Goal: Book appointment/travel/reservation

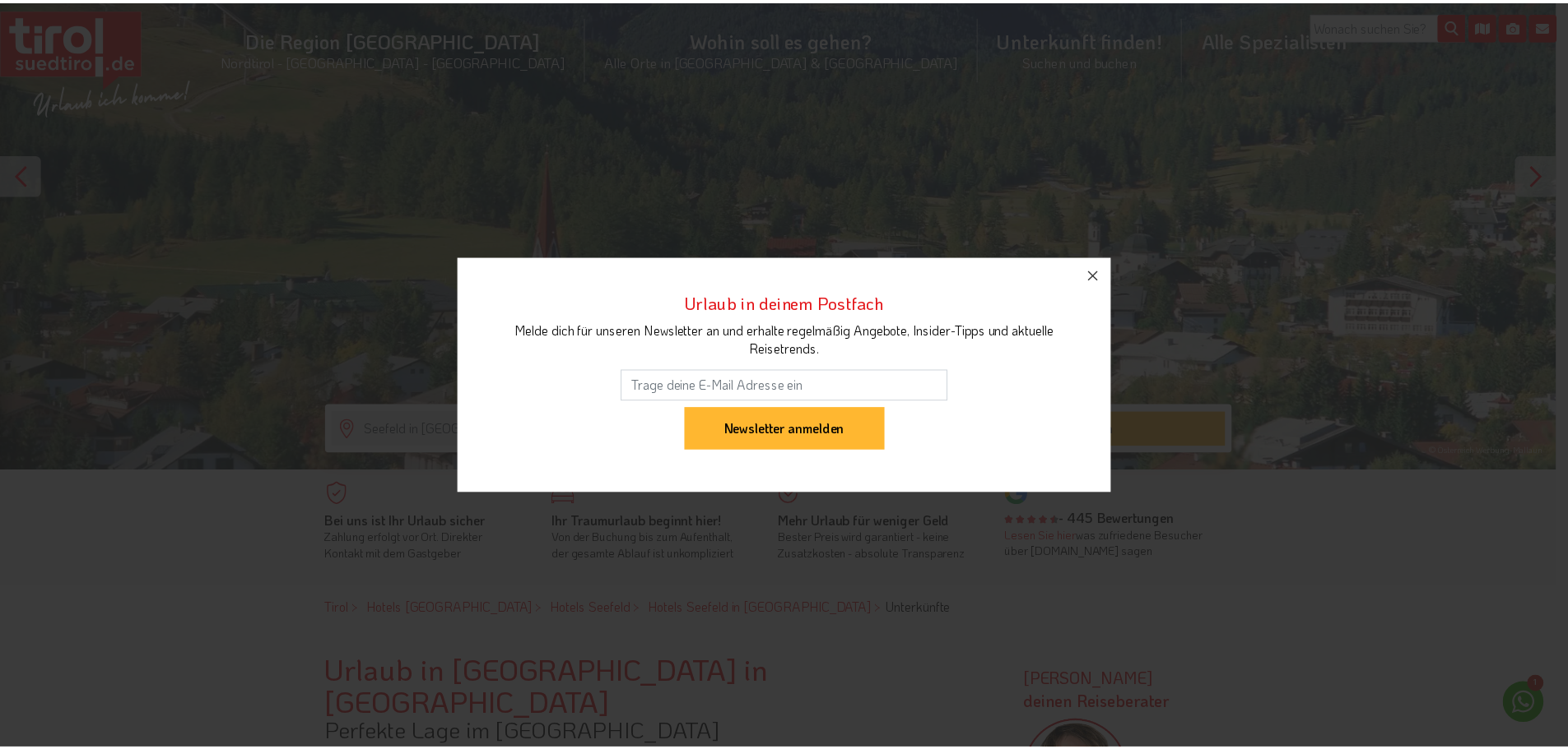
scroll to position [165, 0]
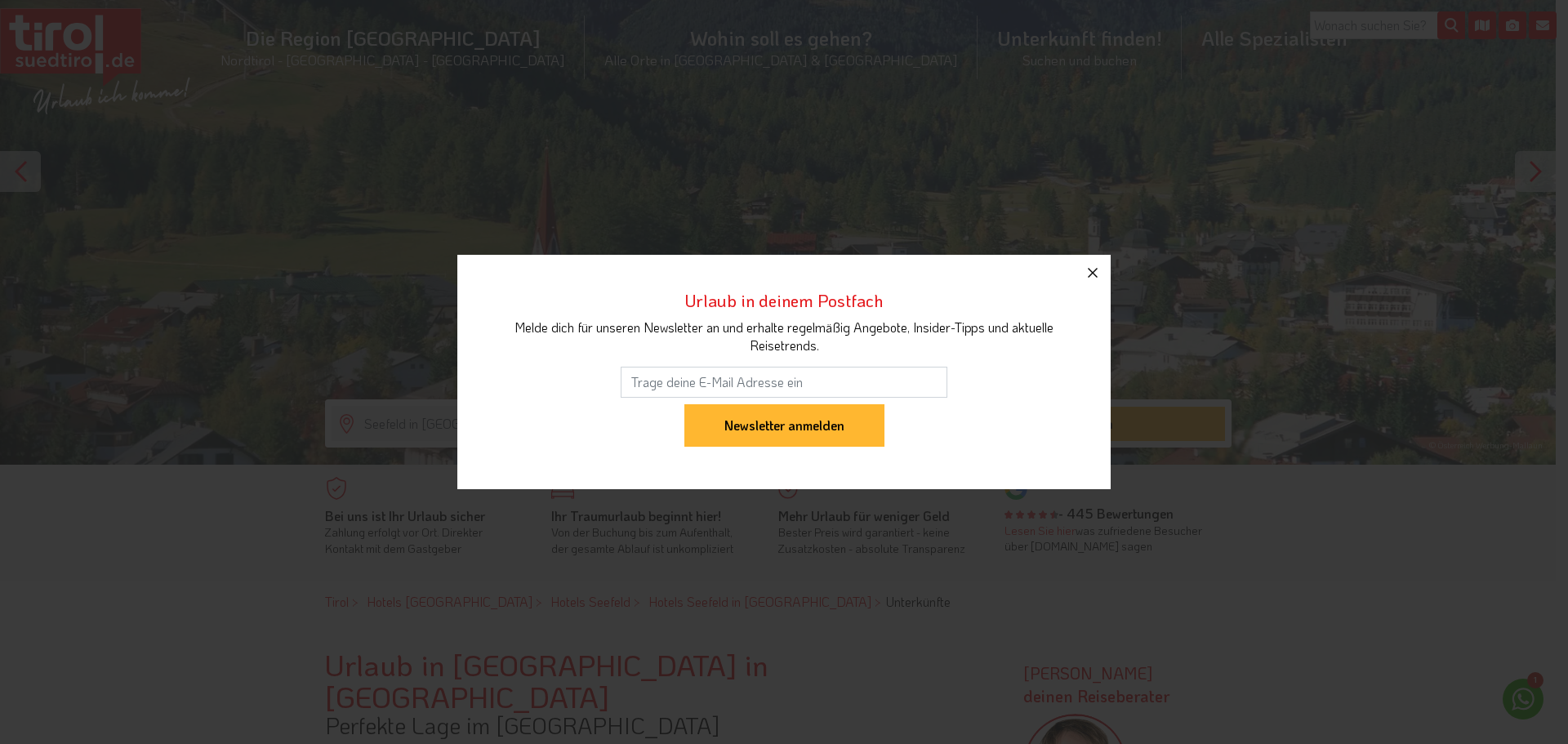
click at [1094, 276] on icon "button" at bounding box center [1093, 273] width 19 height 19
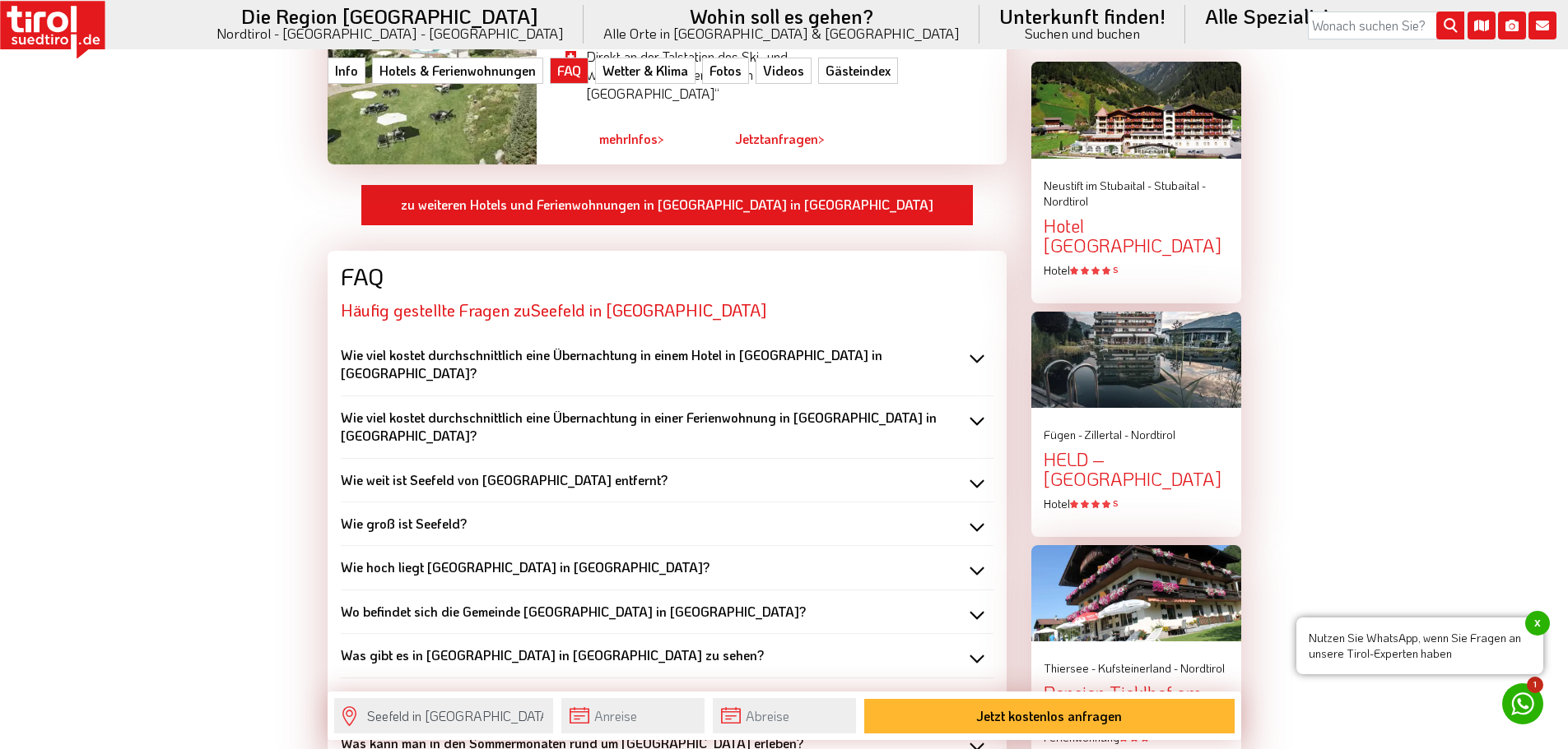
scroll to position [1974, 0]
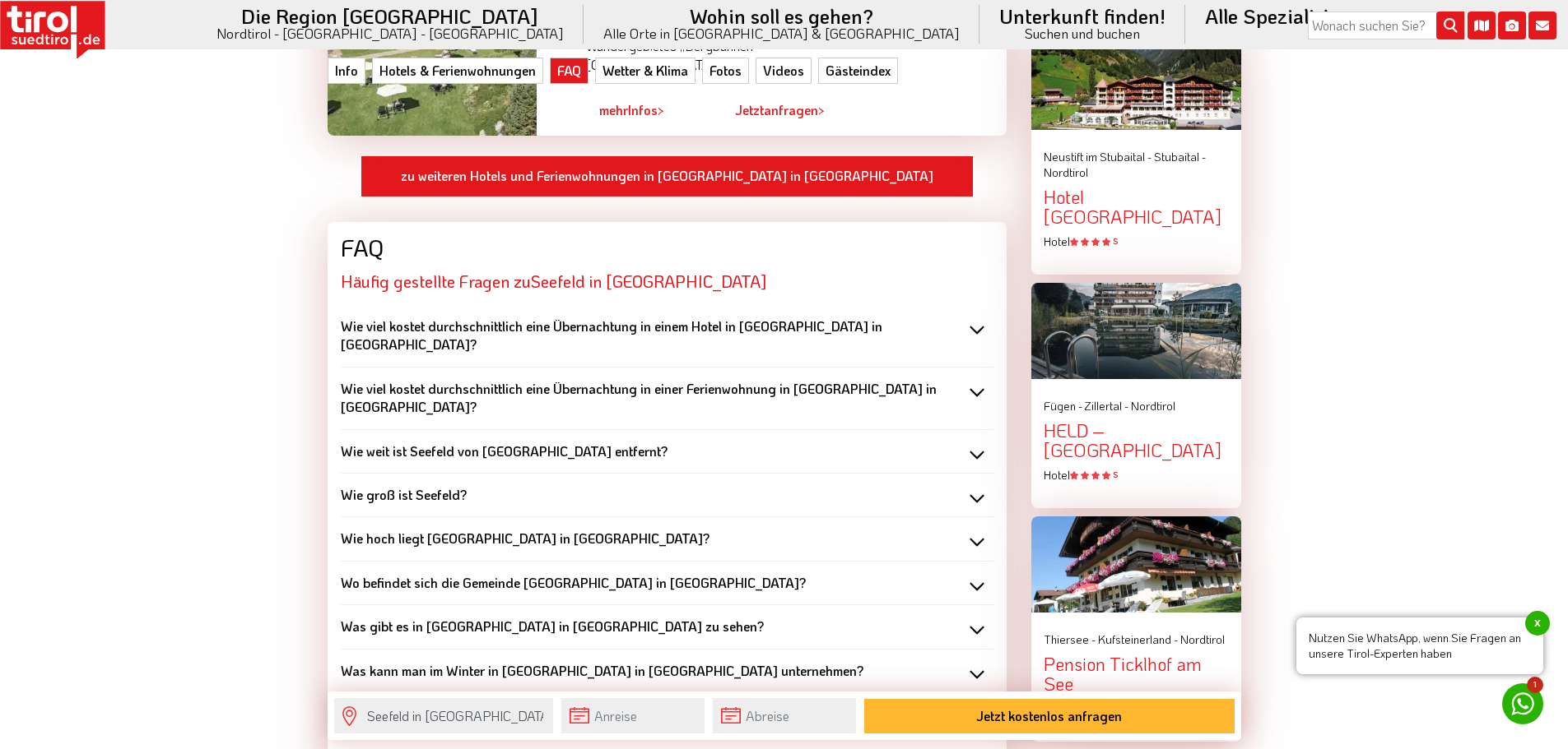
click at [962, 486] on div "Wie groß ist Seefeld?" at bounding box center [667, 495] width 652 height 18
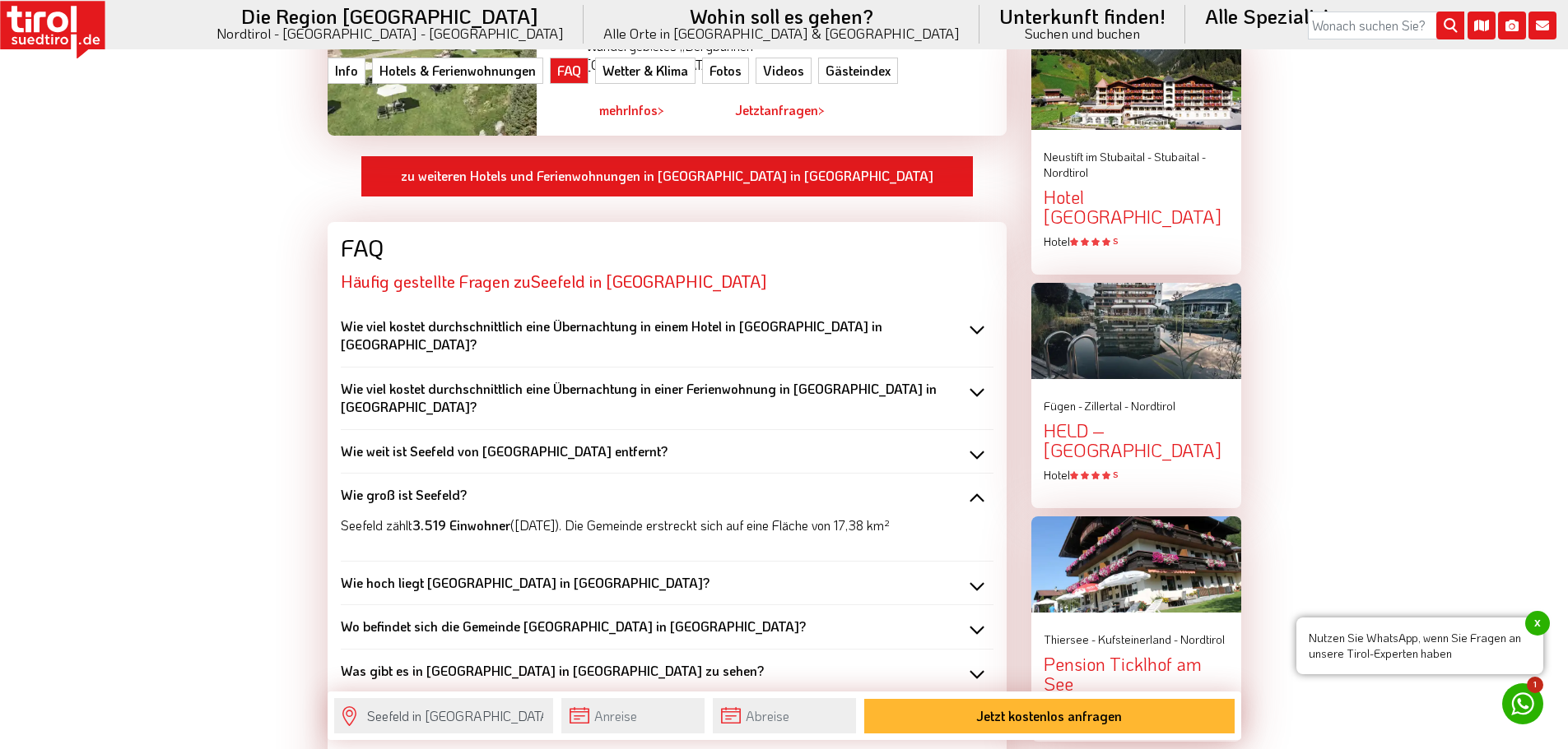
click at [962, 486] on div "Wie groß ist Seefeld?" at bounding box center [667, 495] width 652 height 18
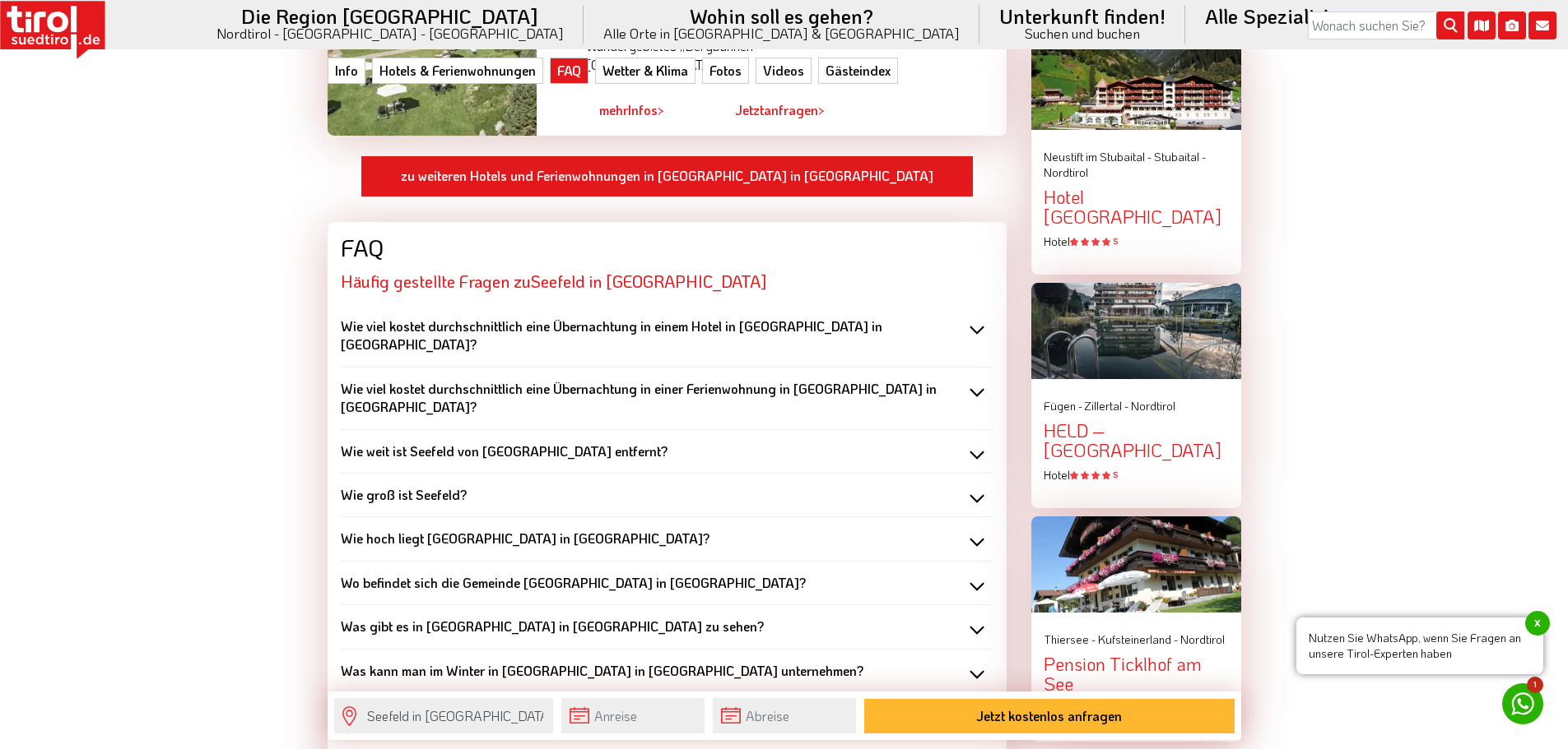
click at [962, 529] on div "Wie hoch liegt Seefeld in Tirol?" at bounding box center [667, 538] width 652 height 18
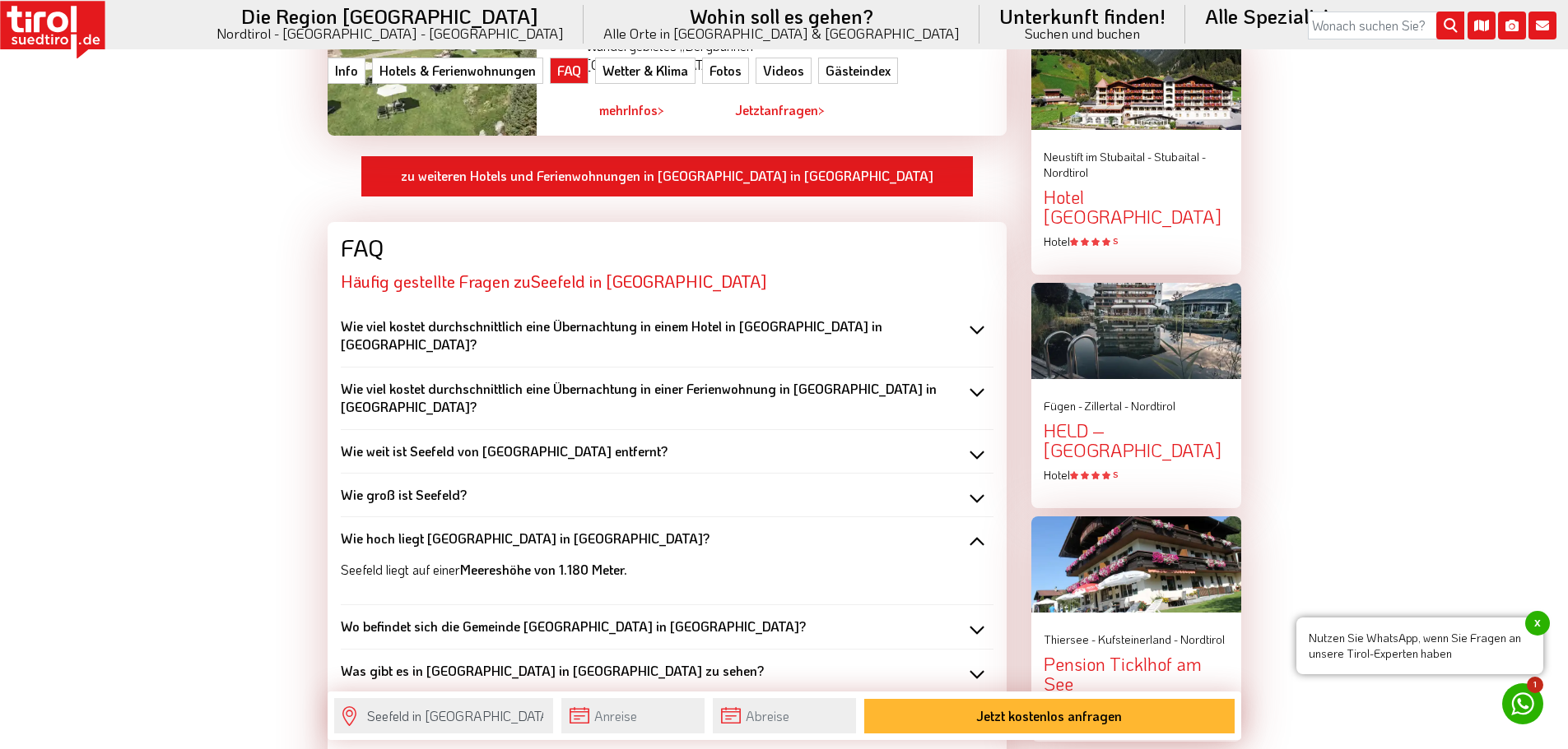
click at [952, 529] on div "Wie hoch liegt Seefeld in Tirol?" at bounding box center [667, 538] width 652 height 18
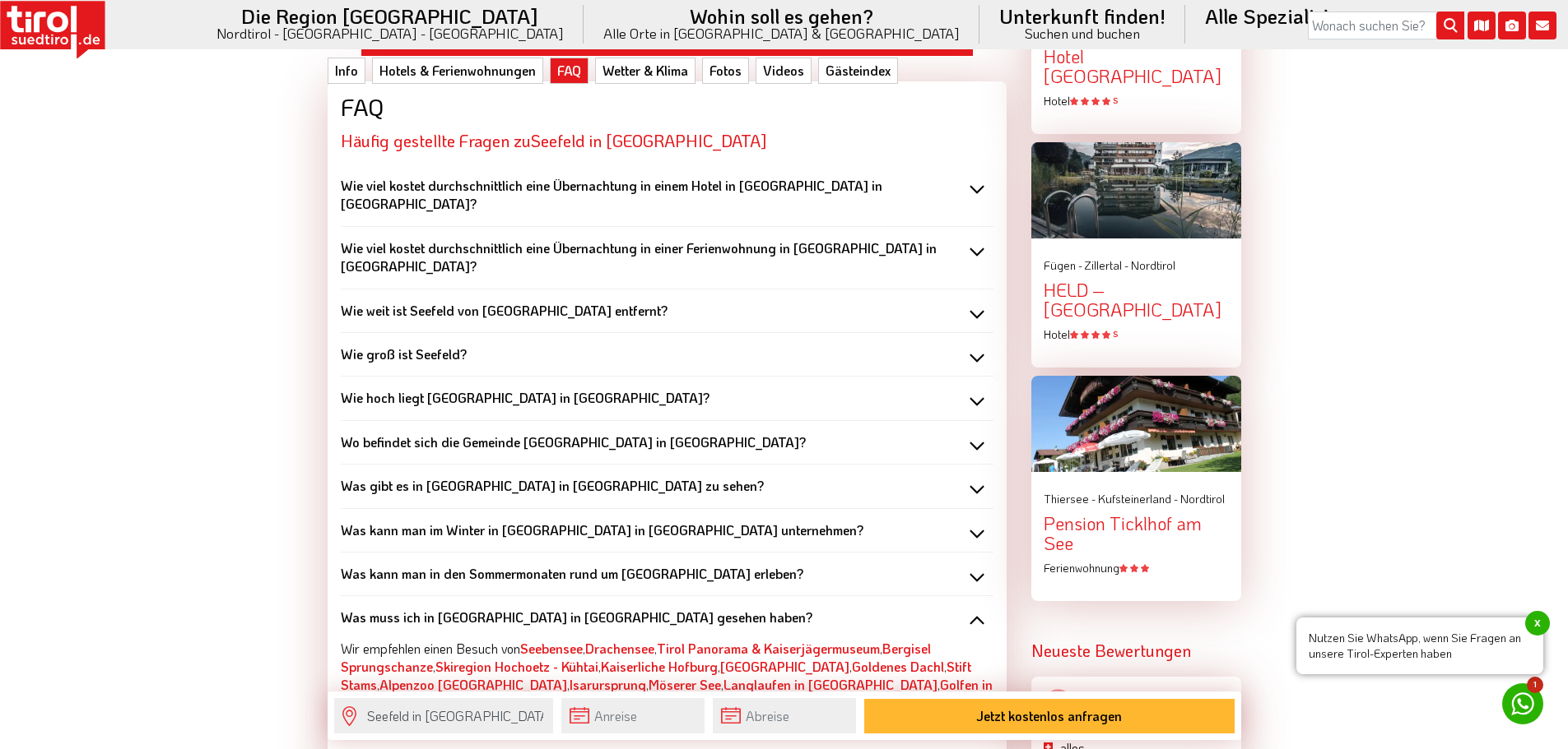
scroll to position [2138, 0]
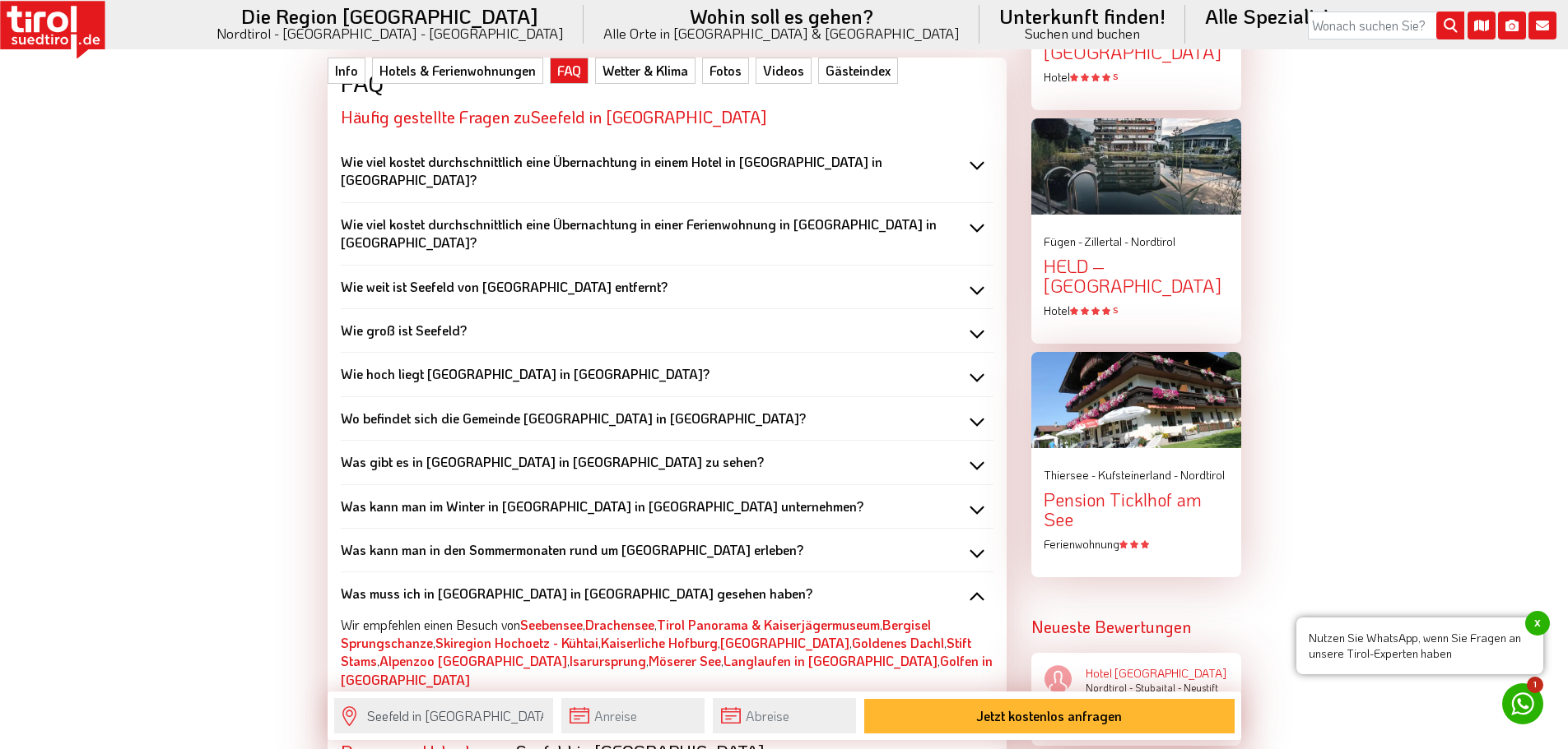
click at [894, 497] on div "Was kann man im Winter in Seefeld in Tirol unternehmen?" at bounding box center [667, 506] width 652 height 18
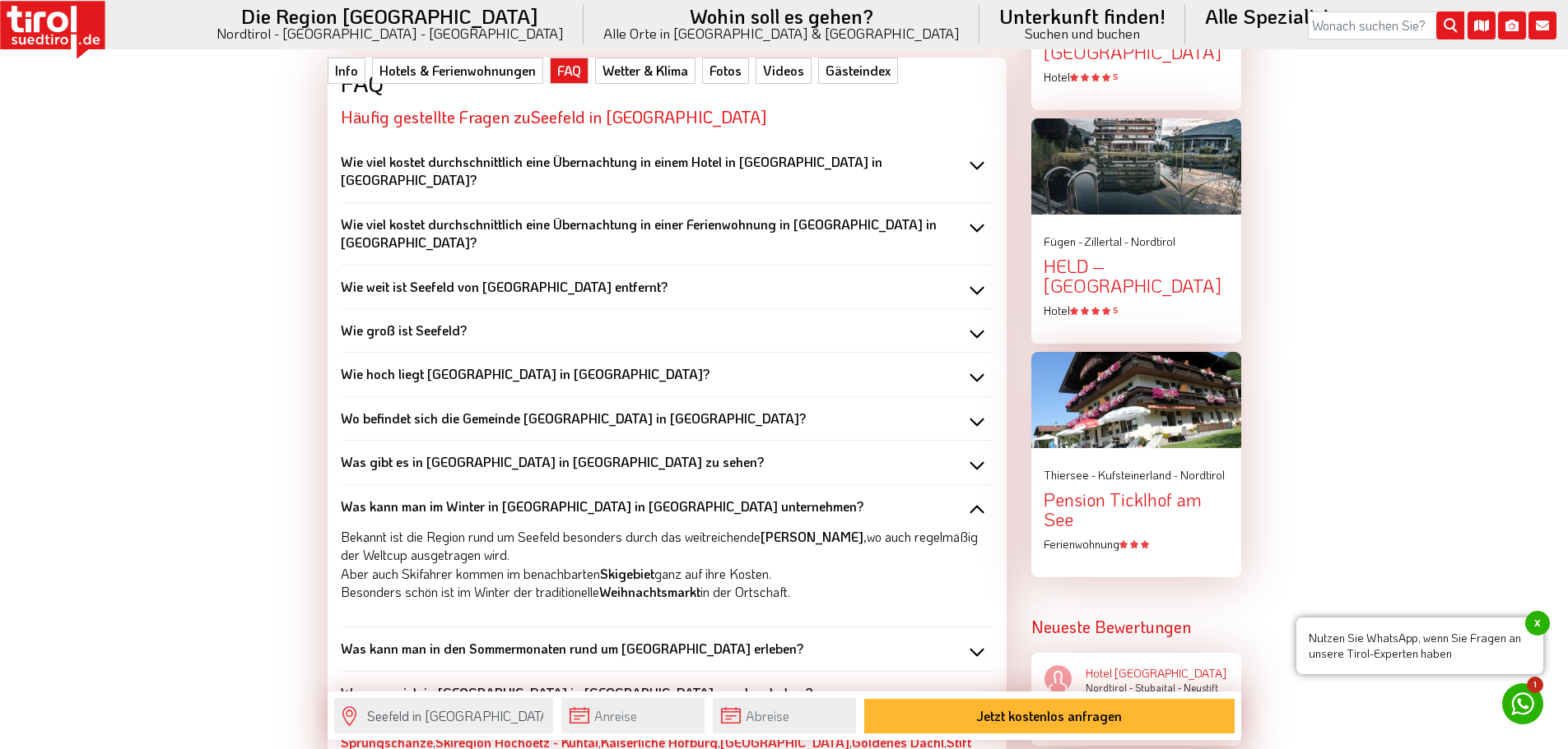
click at [897, 497] on div "Was kann man im Winter in Seefeld in Tirol unternehmen?" at bounding box center [667, 506] width 652 height 18
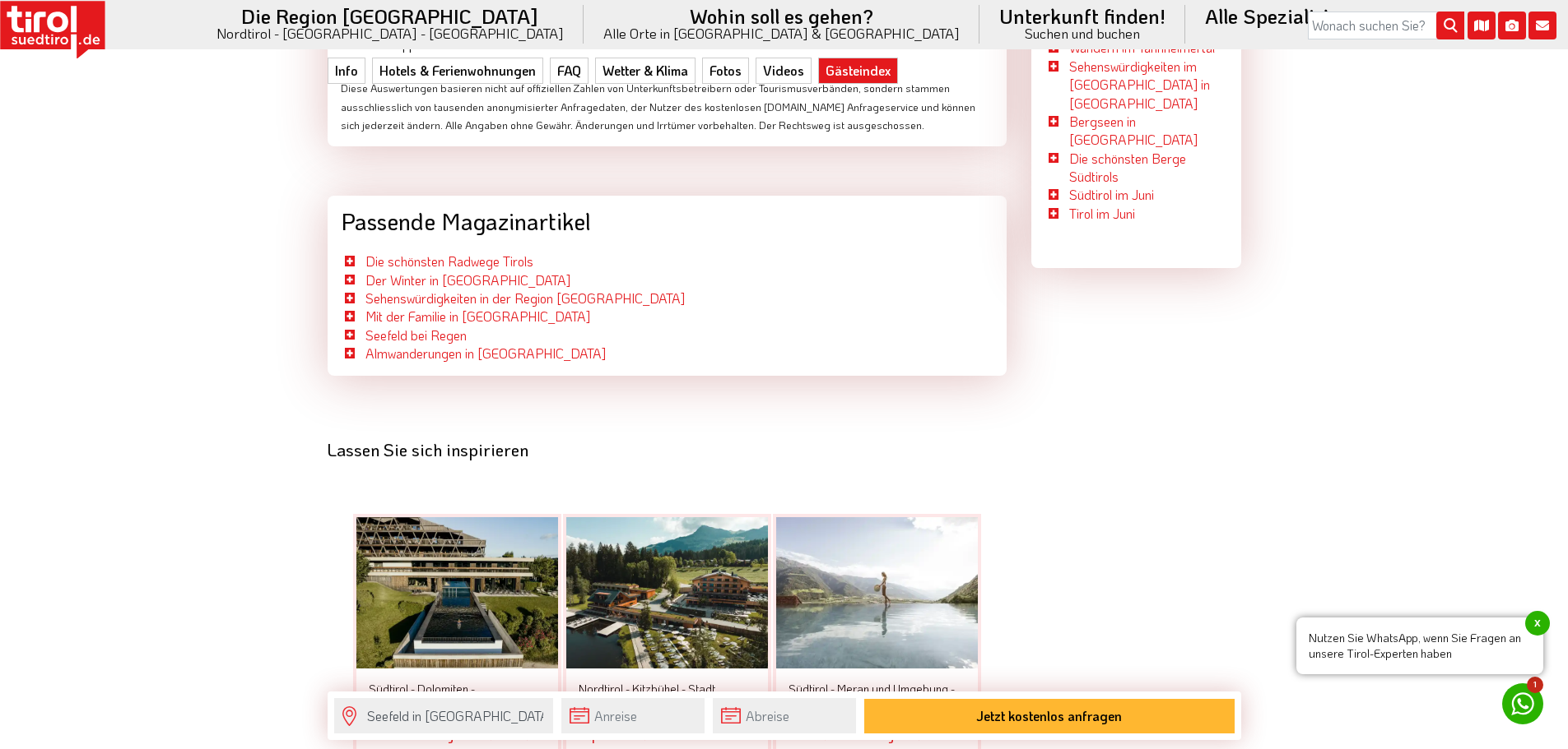
scroll to position [5183, 0]
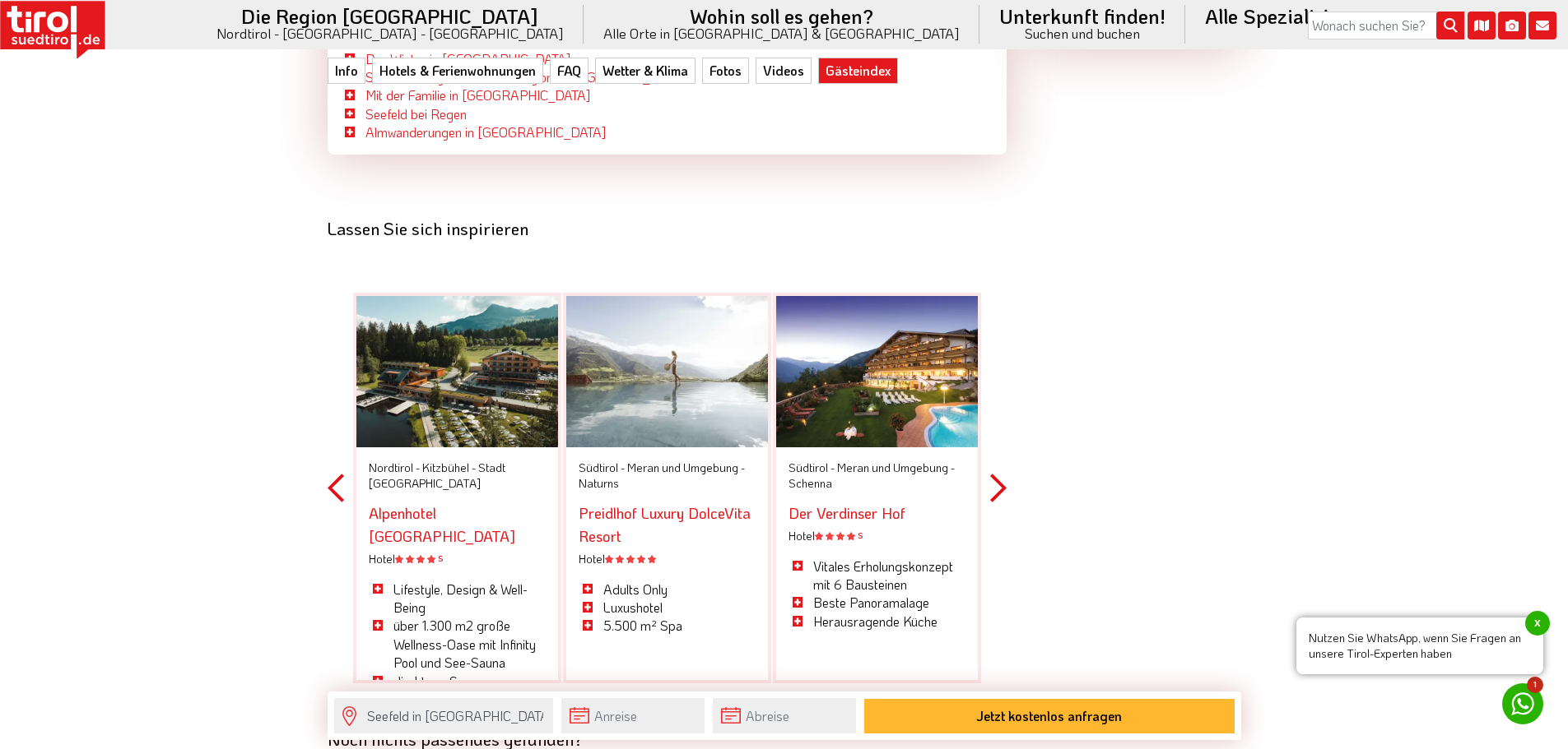
click at [333, 310] on button "Previous" at bounding box center [335, 487] width 16 height 483
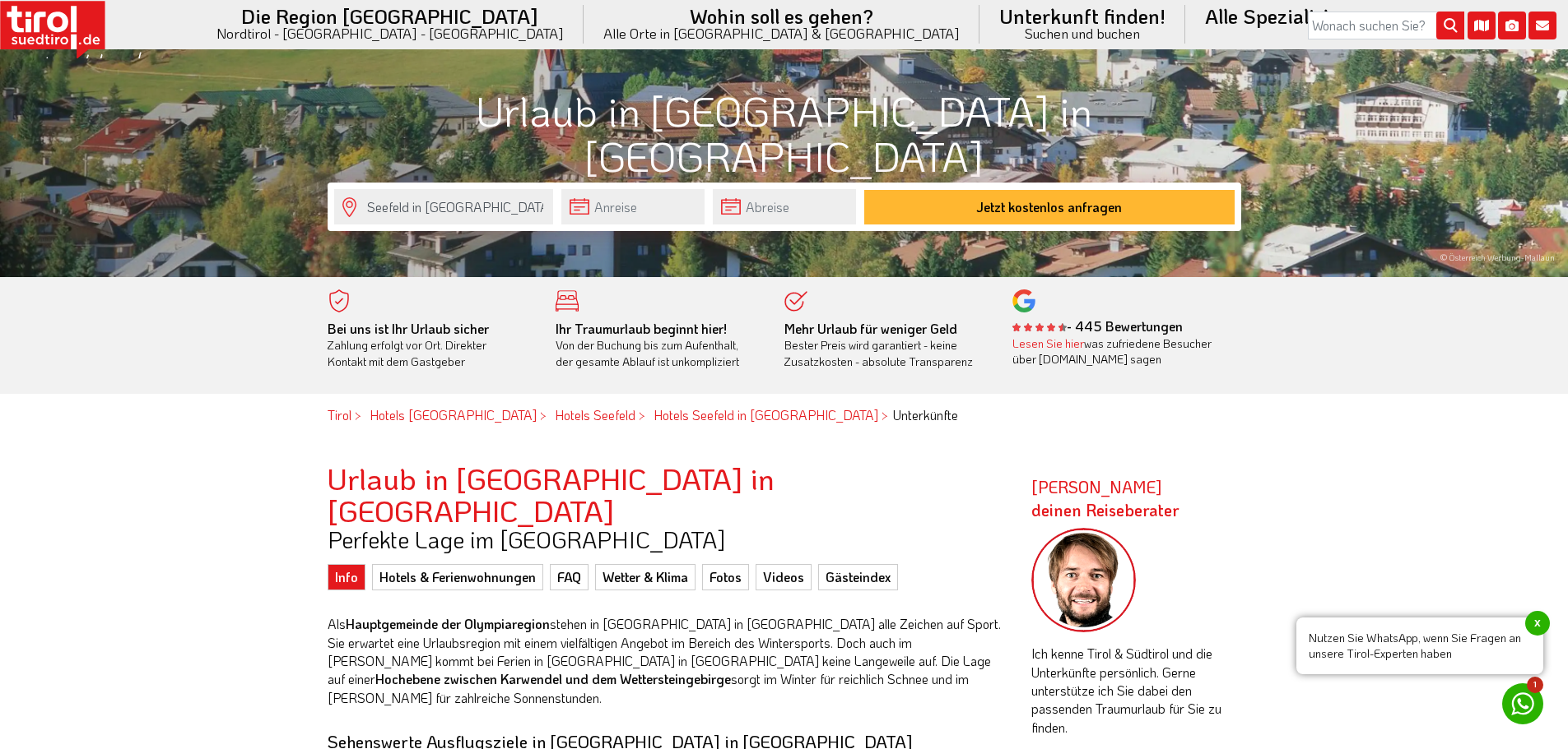
scroll to position [494, 0]
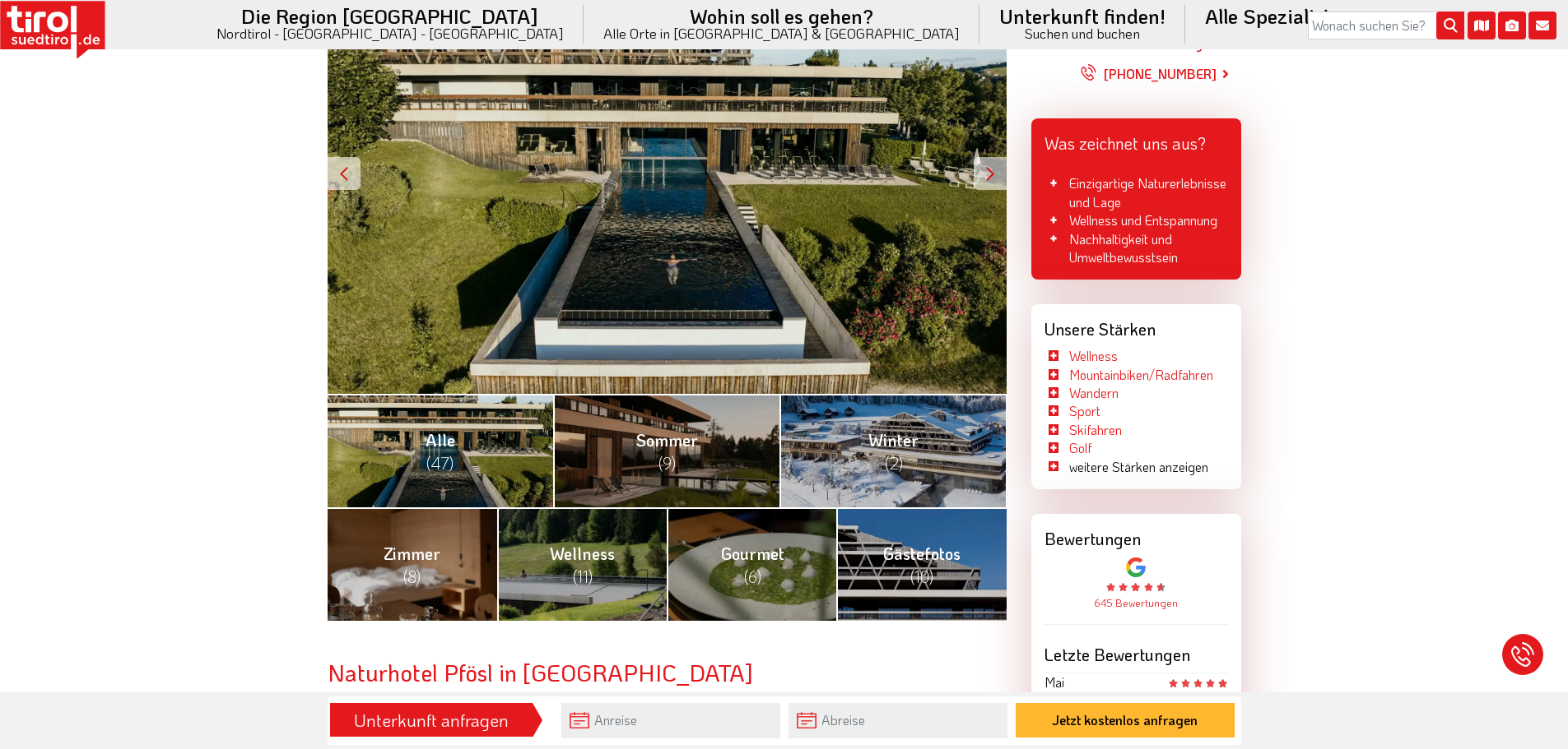
scroll to position [329, 0]
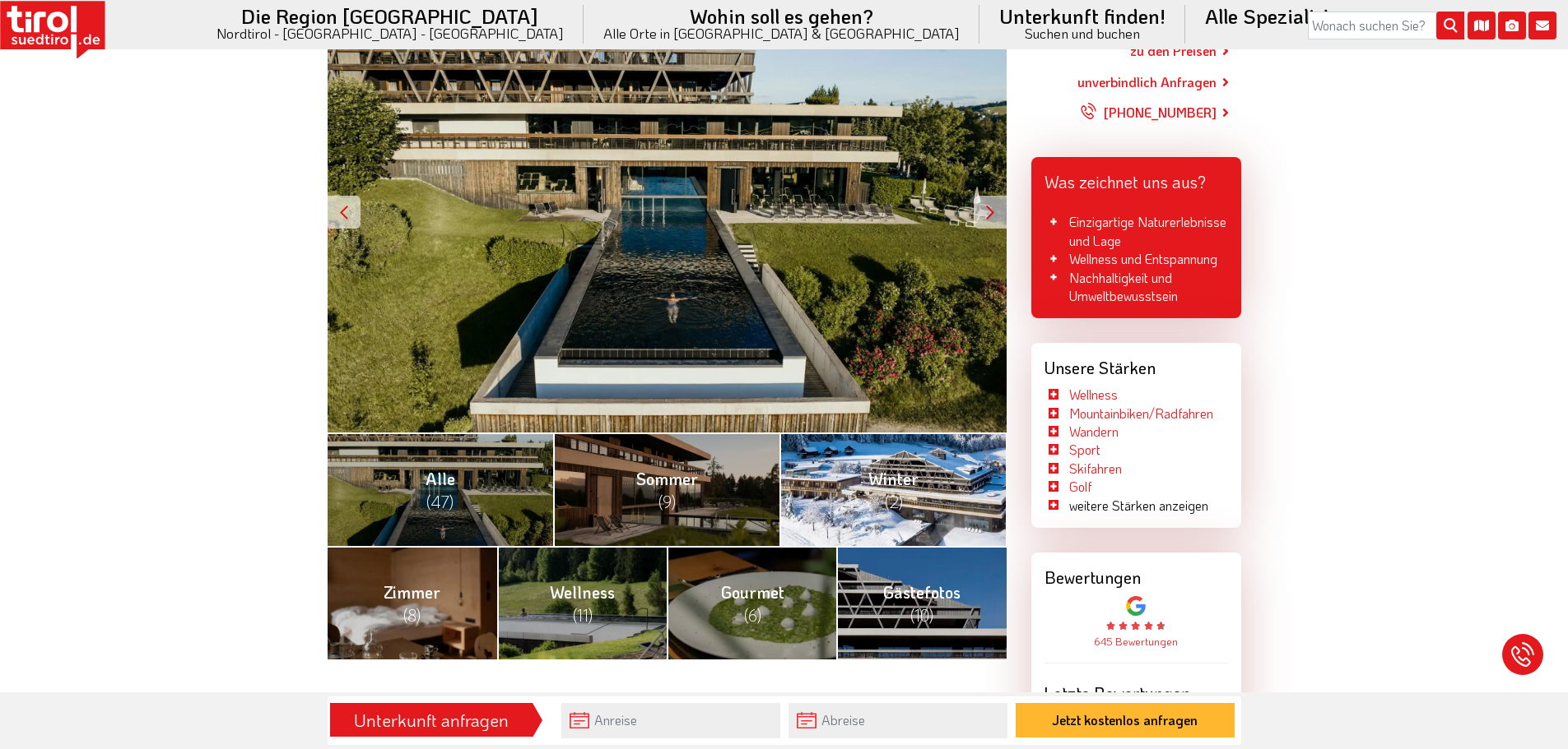
click at [901, 491] on span "(2)" at bounding box center [893, 502] width 18 height 21
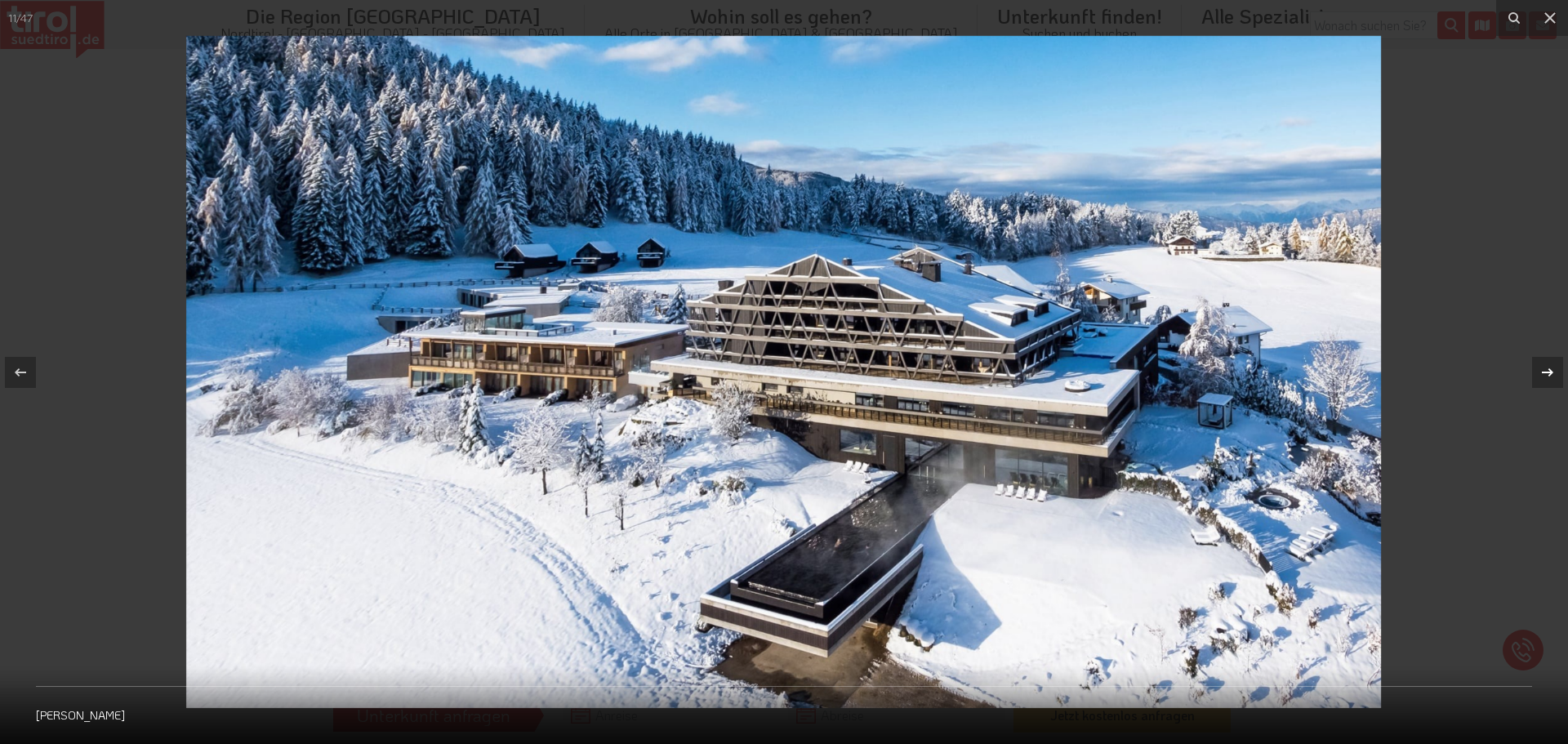
click at [1546, 368] on icon at bounding box center [1548, 373] width 19 height 19
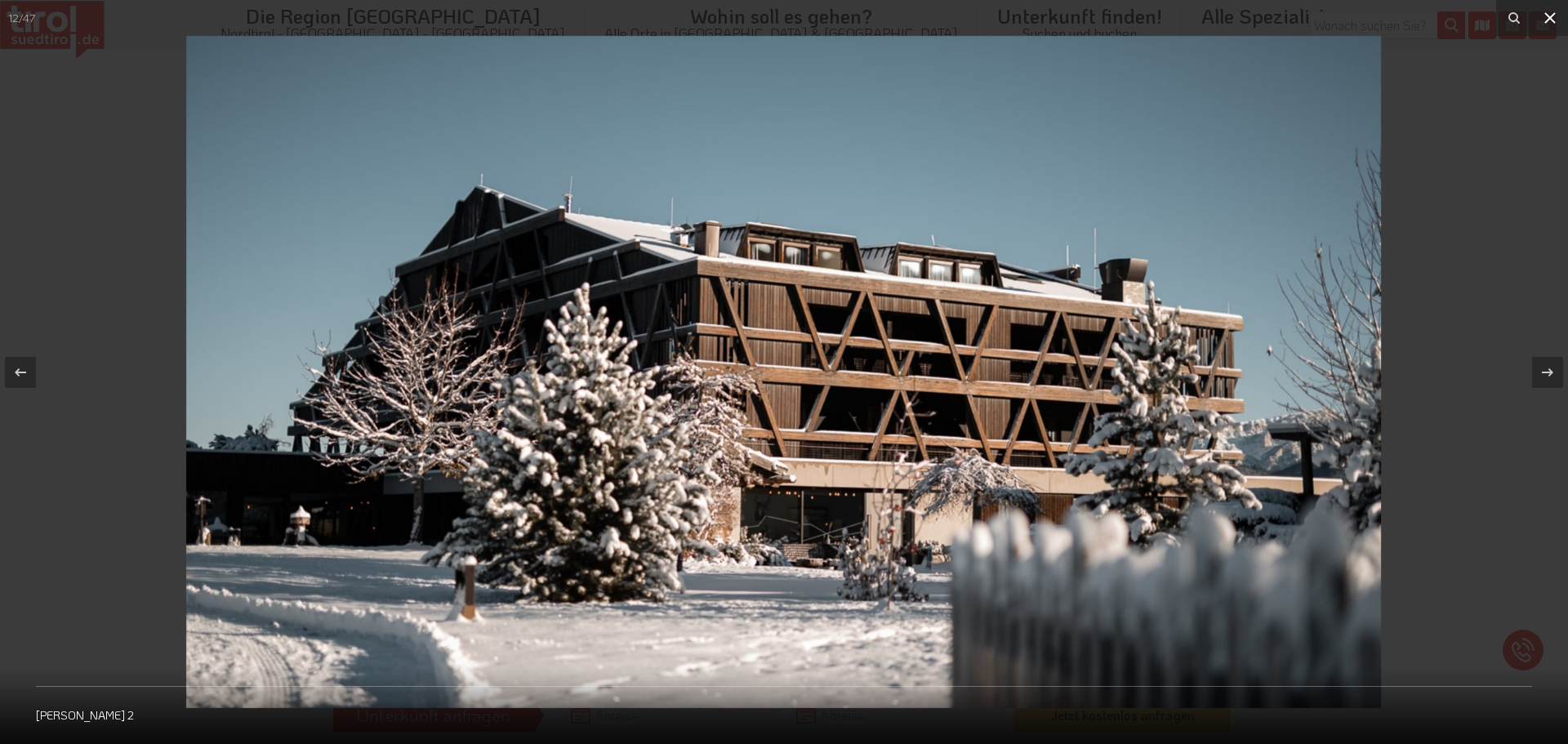
click at [1549, 27] on icon at bounding box center [1550, 18] width 19 height 19
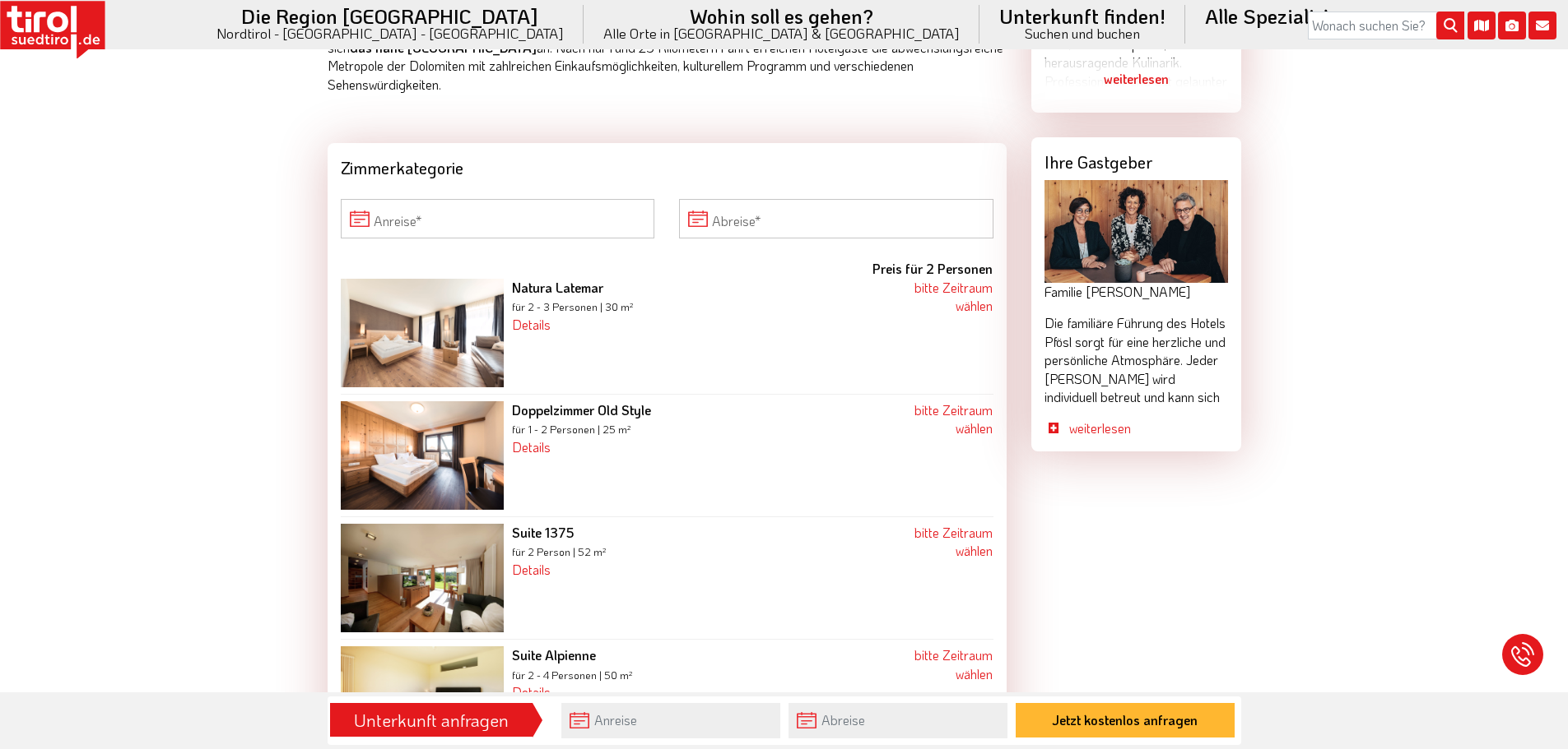
scroll to position [1480, 0]
click at [498, 200] on input "Anreise" at bounding box center [497, 220] width 314 height 39
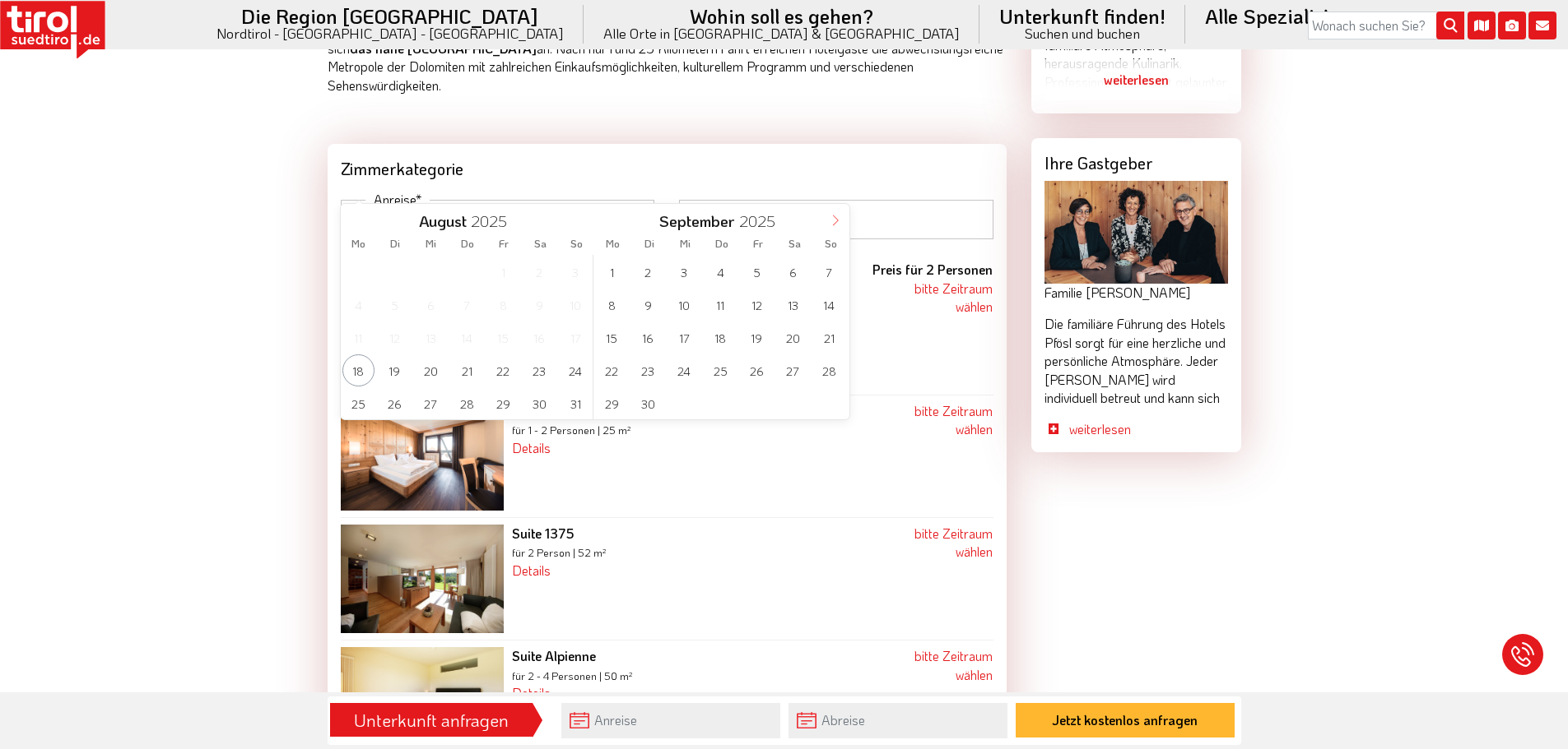
click at [833, 223] on icon at bounding box center [835, 220] width 12 height 12
type input "2026"
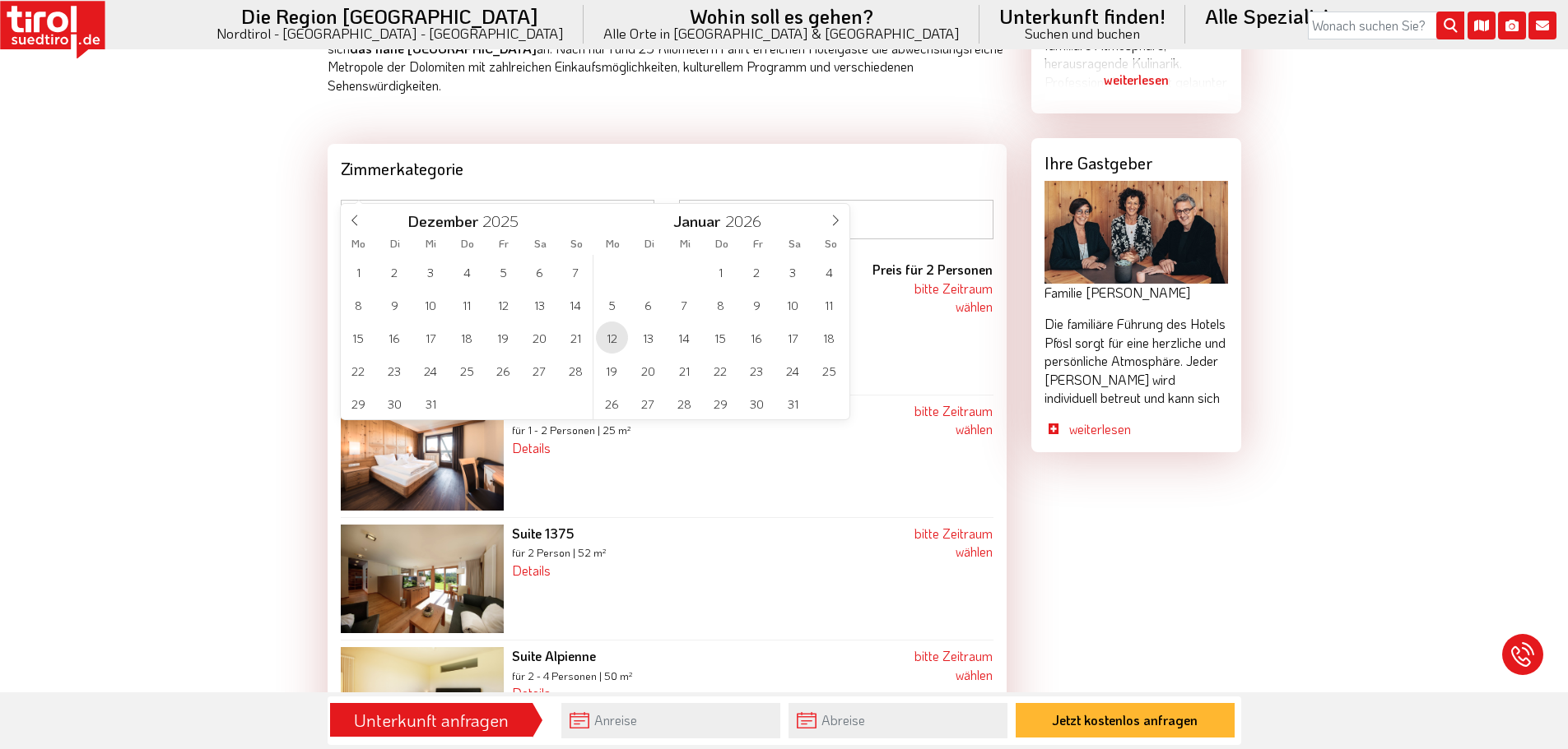
click at [617, 339] on span "12" at bounding box center [611, 338] width 32 height 32
type input "[DATE]"
type input "2026"
click at [574, 341] on span "18" at bounding box center [576, 338] width 32 height 32
type input "[DATE]"
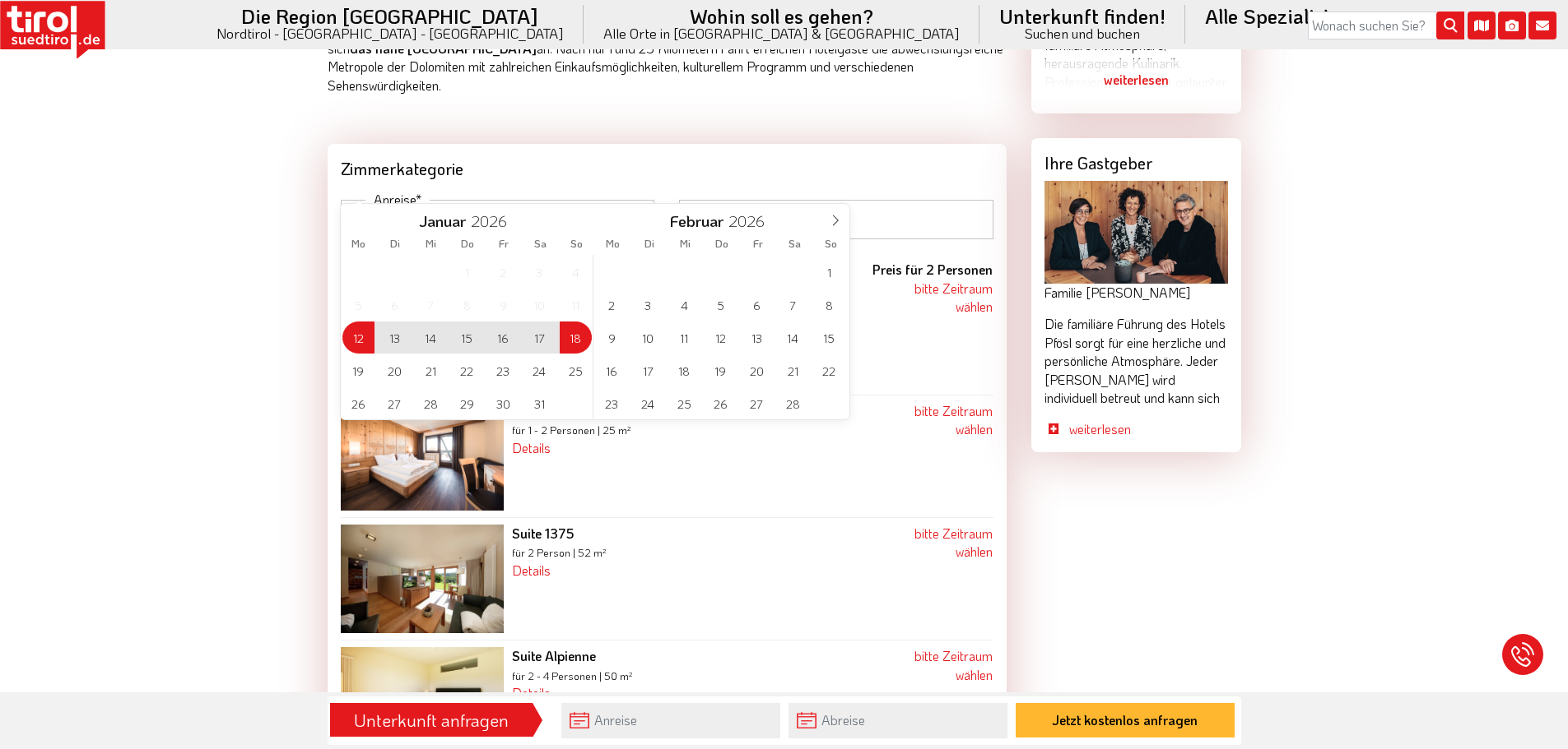
type input "[DATE]"
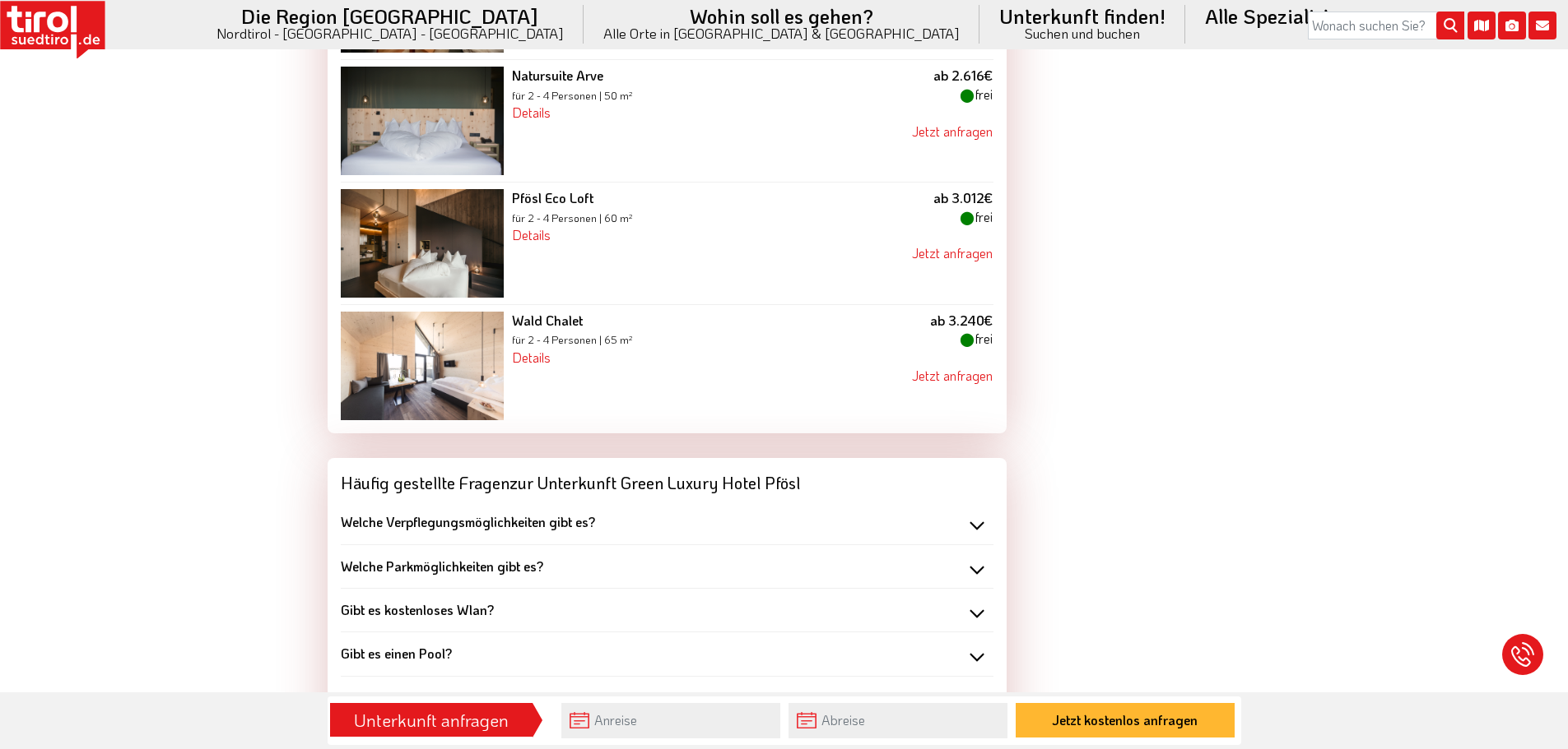
scroll to position [3372, 0]
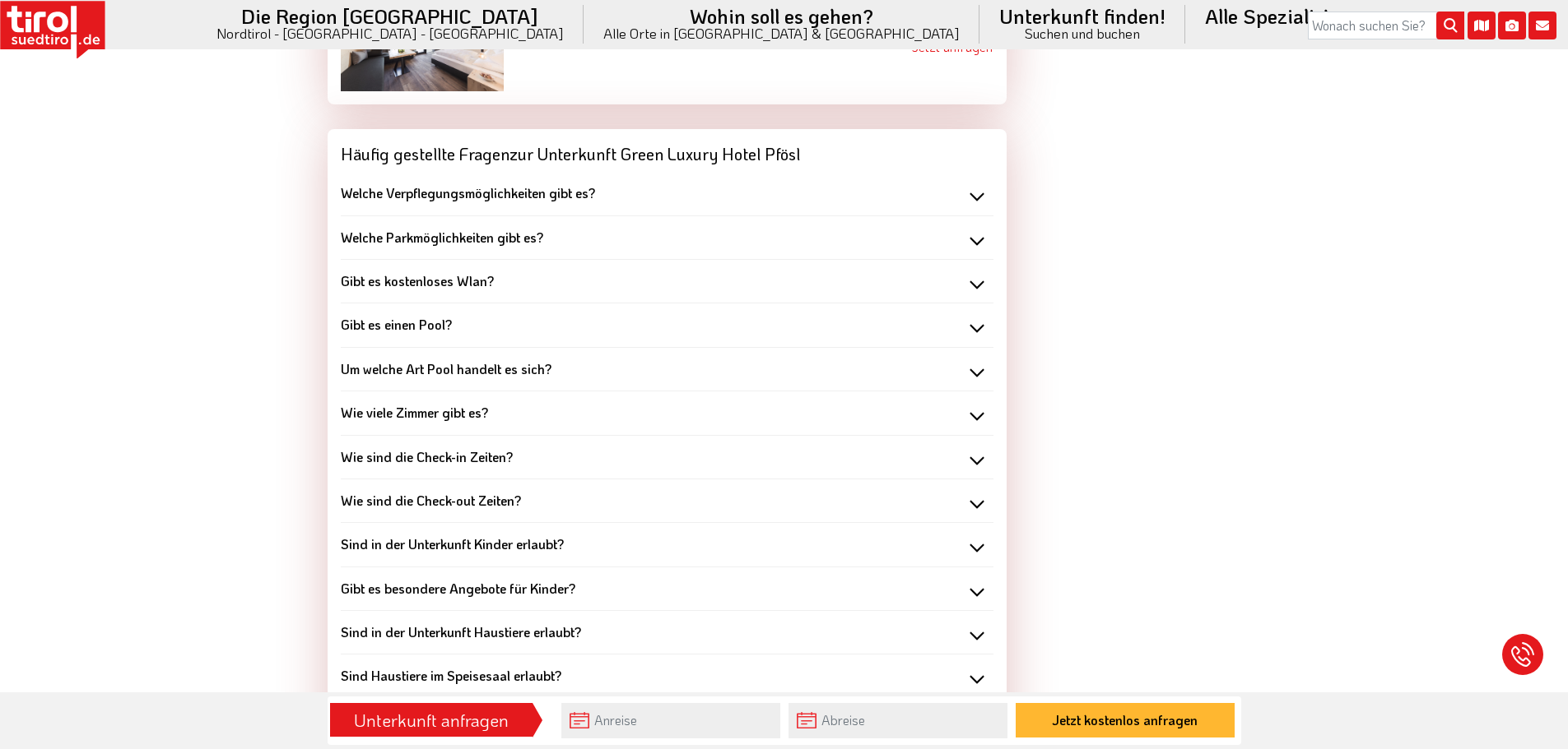
click at [975, 184] on div "Welche Verpflegungsmöglichkeiten gibt es?" at bounding box center [667, 193] width 652 height 18
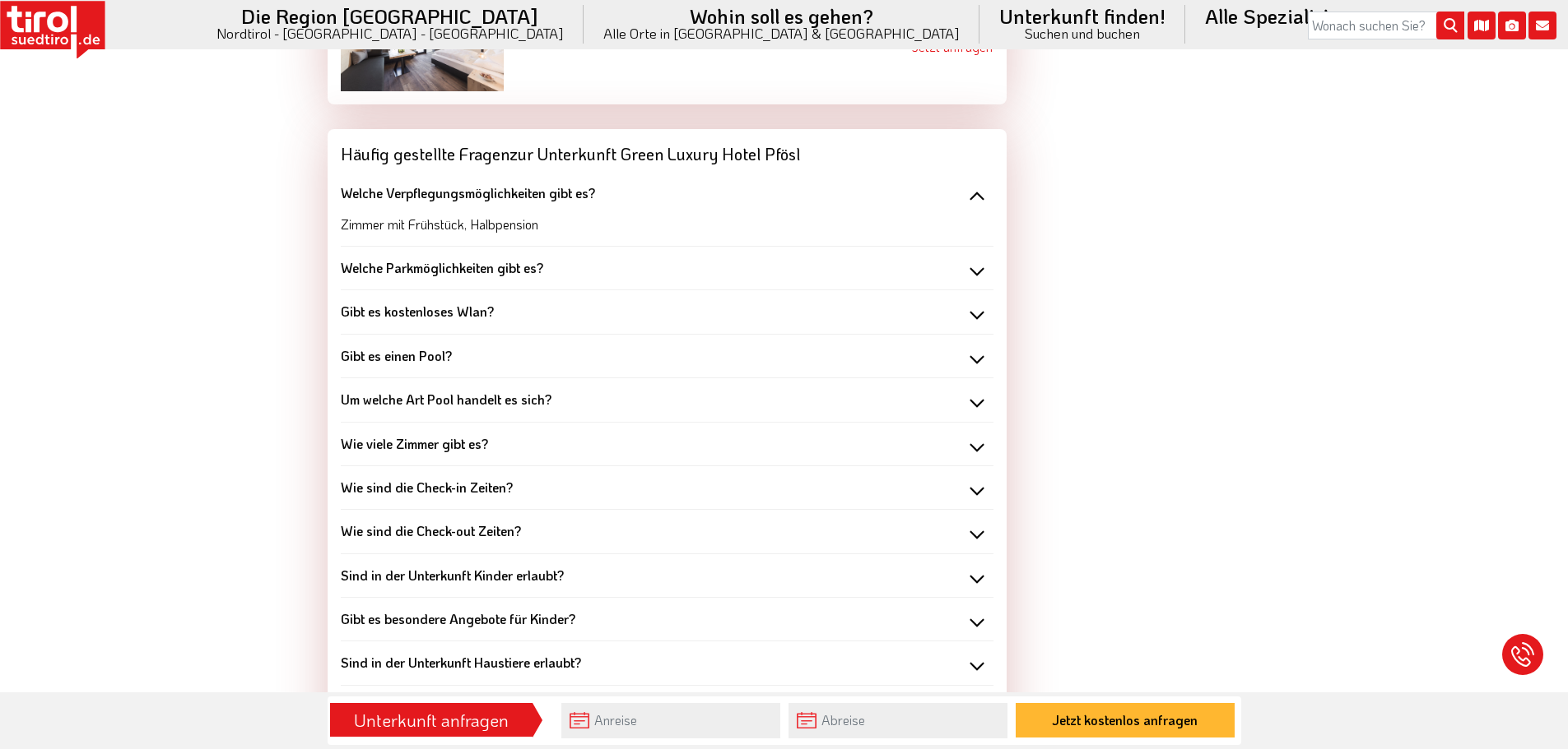
click at [976, 184] on div "Welche Verpflegungsmöglichkeiten gibt es?" at bounding box center [667, 193] width 652 height 18
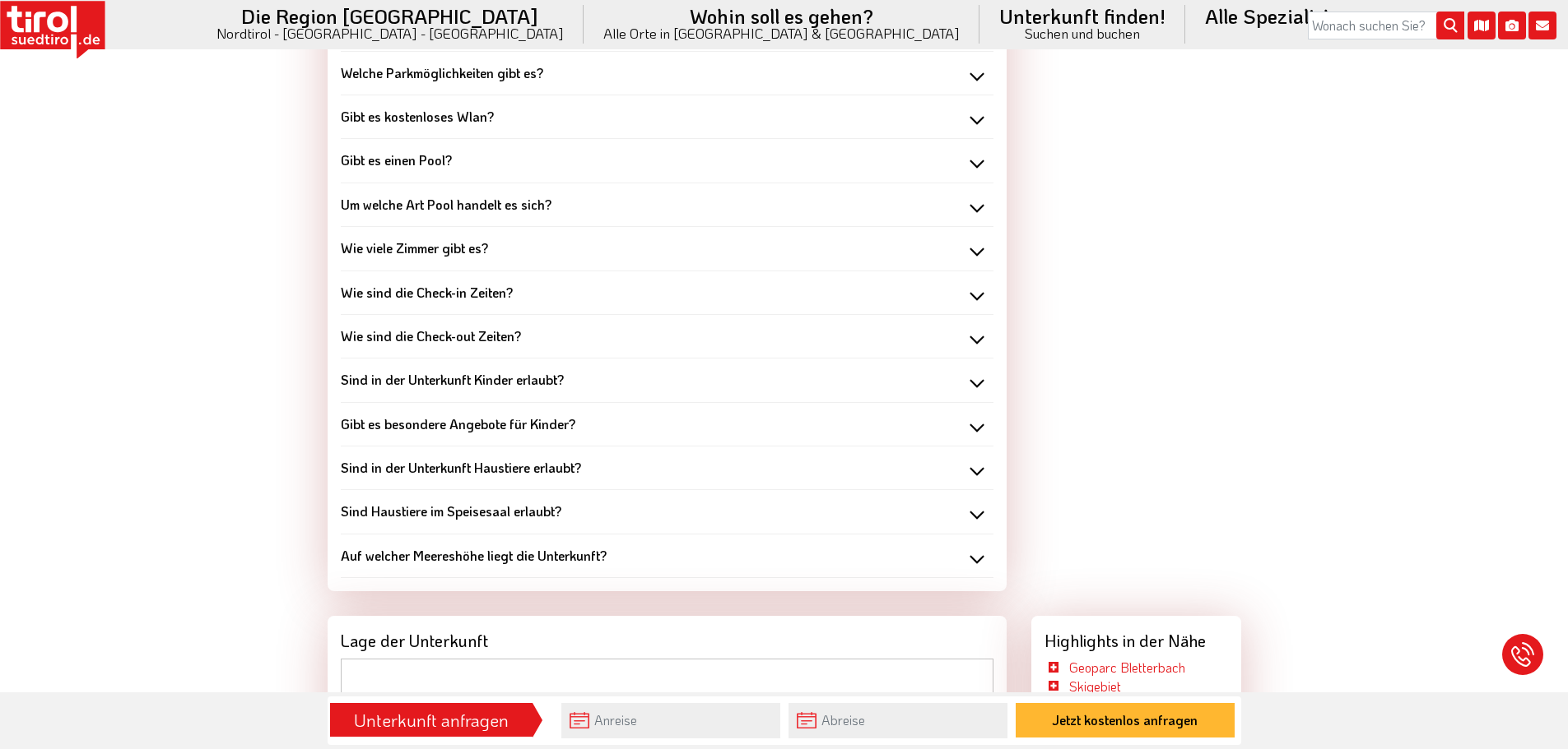
scroll to position [3455, 0]
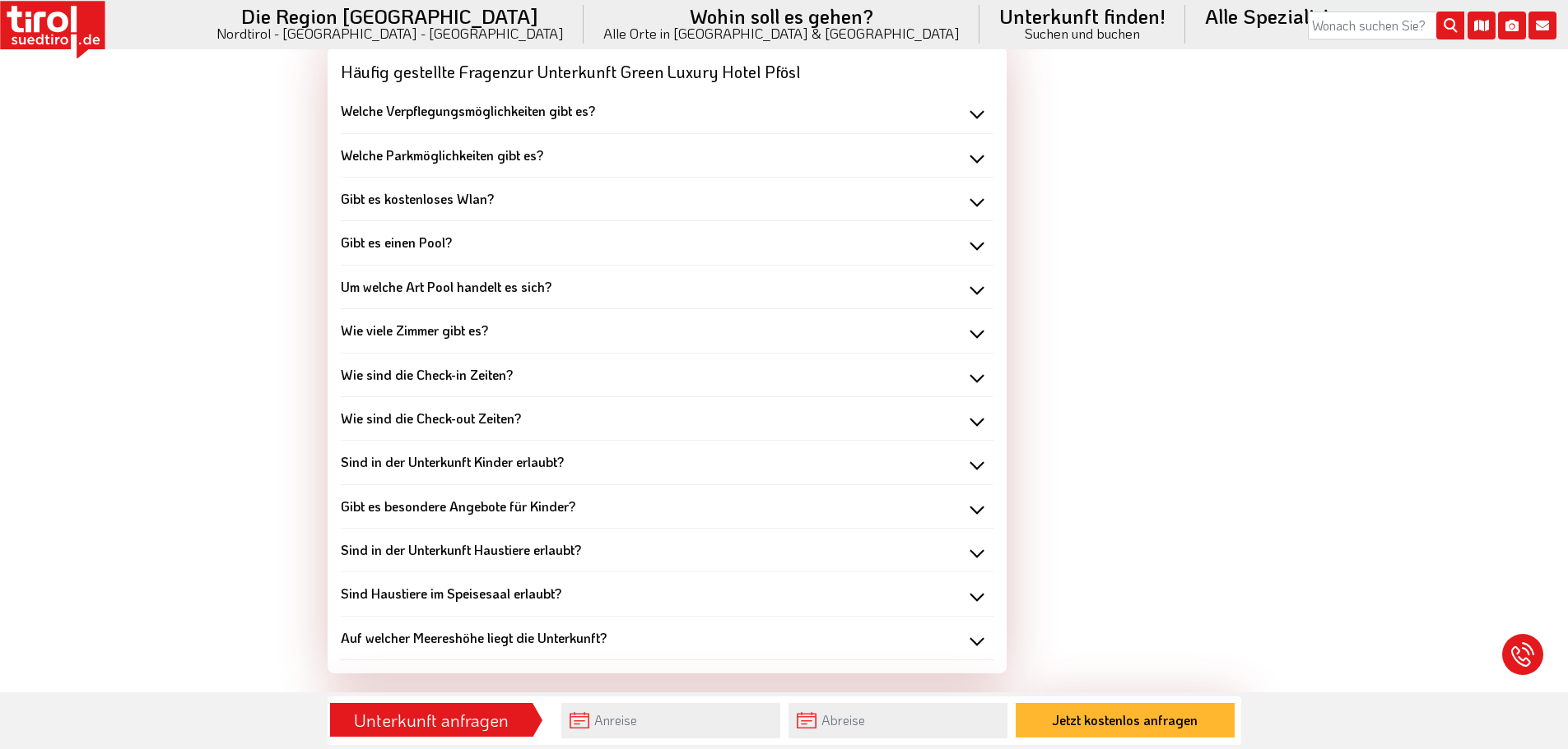
click at [979, 190] on div "Gibt es kostenloses Wlan?" at bounding box center [667, 199] width 652 height 18
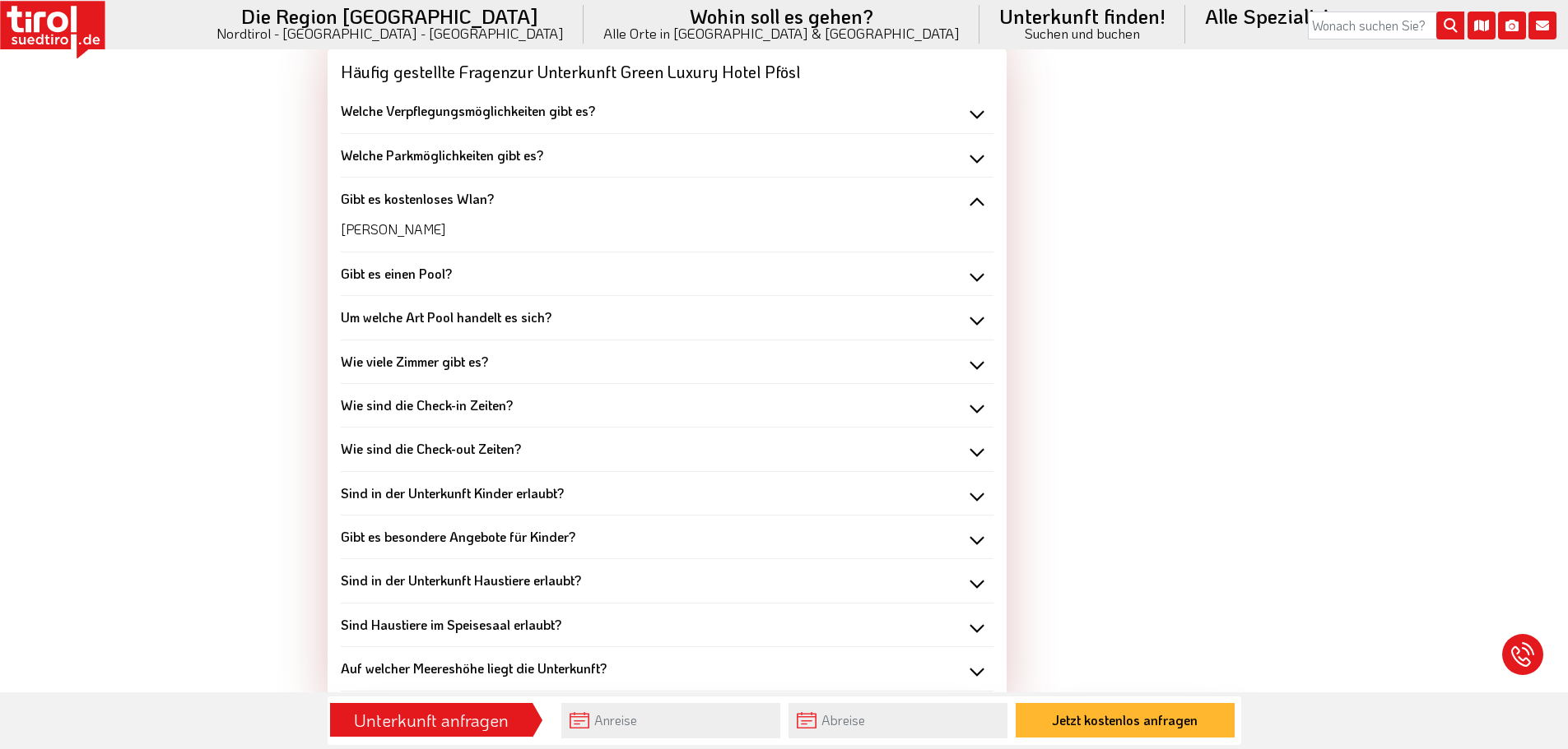
click at [977, 190] on div "Gibt es kostenloses Wlan?" at bounding box center [667, 199] width 652 height 18
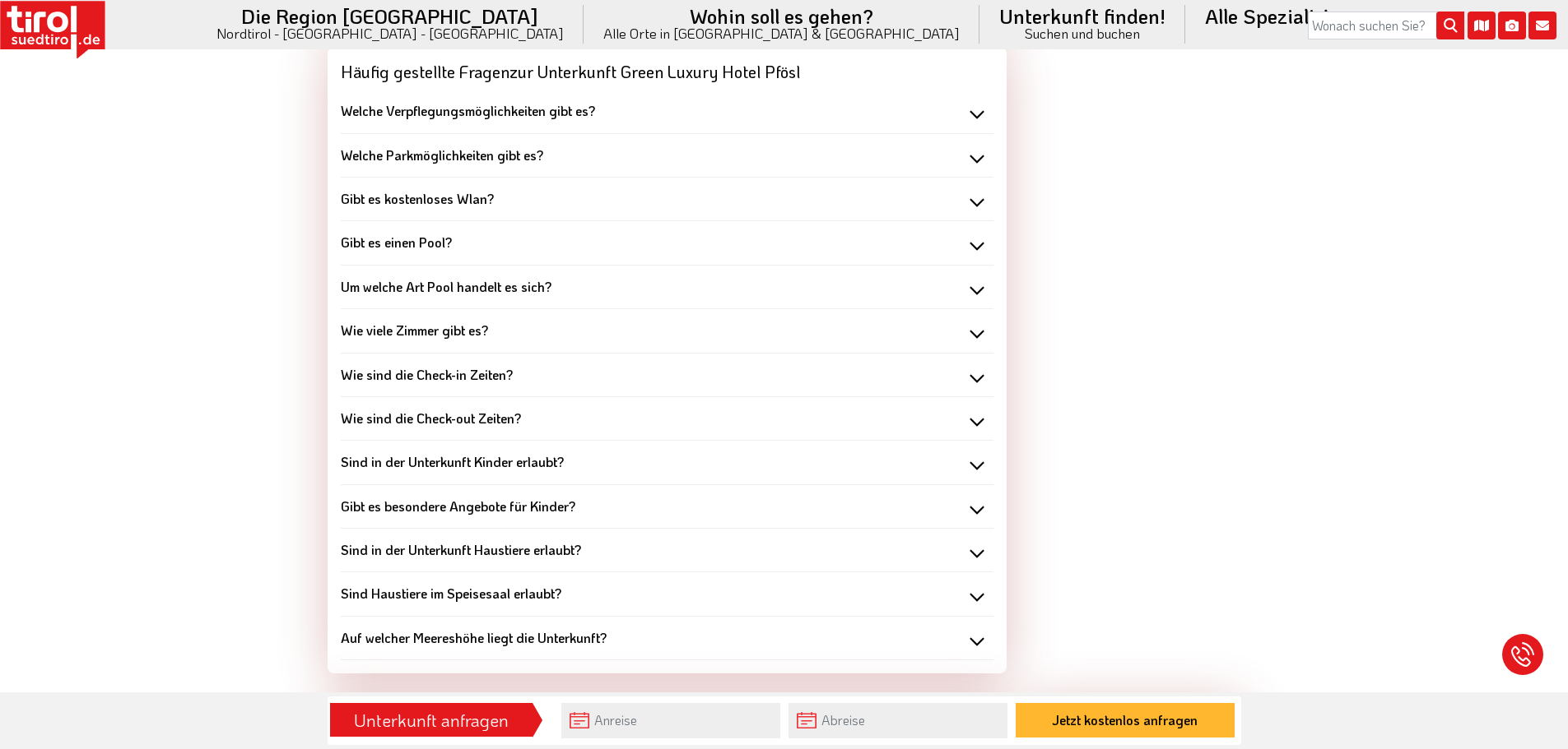
click at [979, 234] on div "Gibt es einen Pool?" at bounding box center [667, 243] width 652 height 18
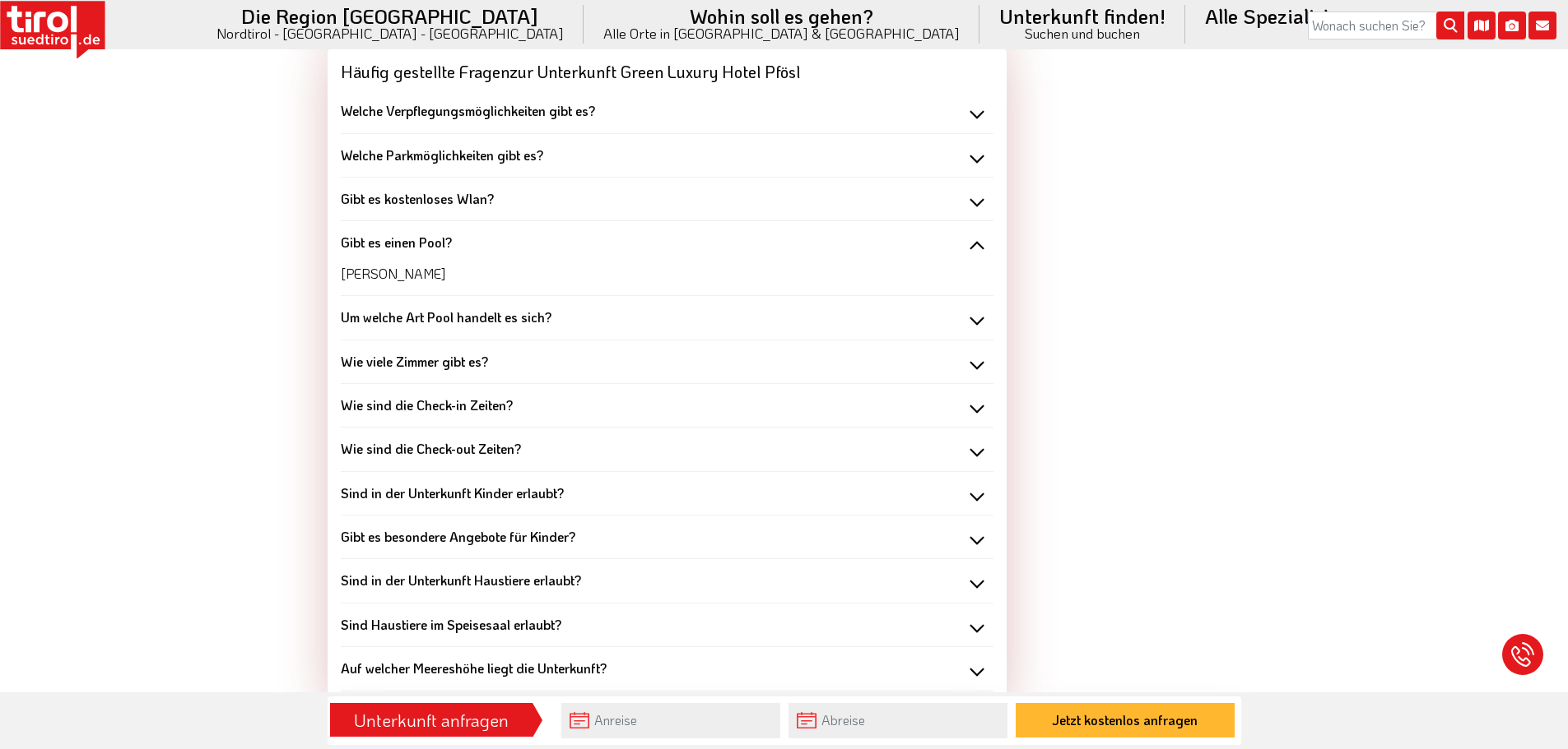
click at [976, 234] on div "Gibt es einen Pool?" at bounding box center [667, 243] width 652 height 18
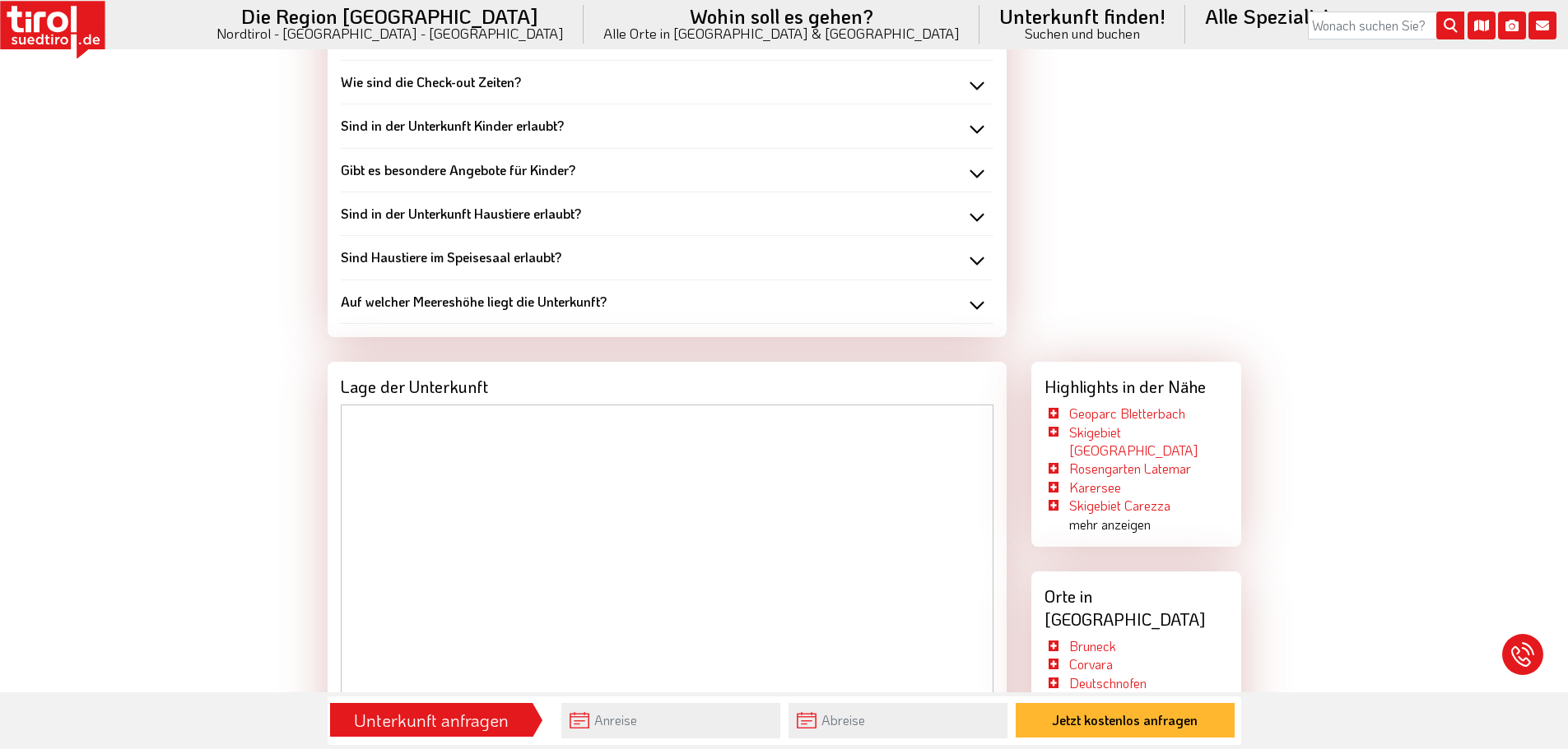
scroll to position [3948, 0]
